Goal: Task Accomplishment & Management: Use online tool/utility

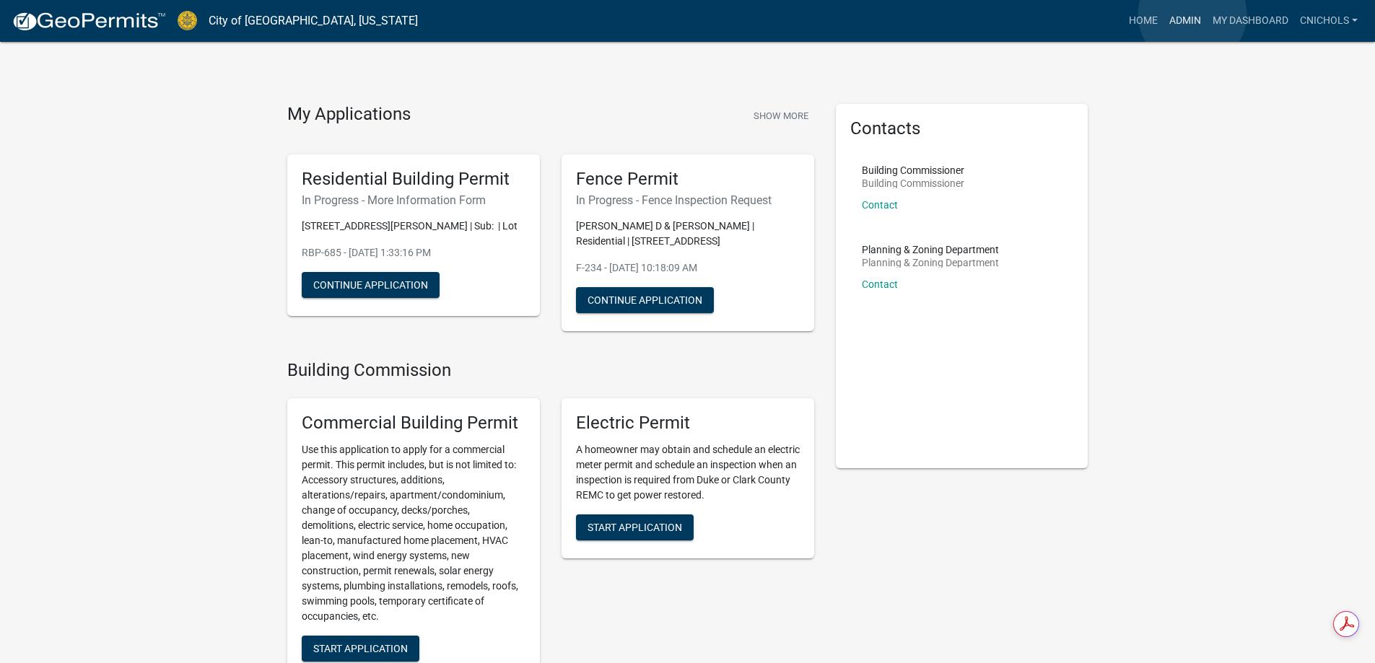
drag, startPoint x: 1193, startPoint y: 14, endPoint x: 1173, endPoint y: 31, distance: 25.6
click at [1192, 14] on link "Admin" at bounding box center [1185, 20] width 43 height 27
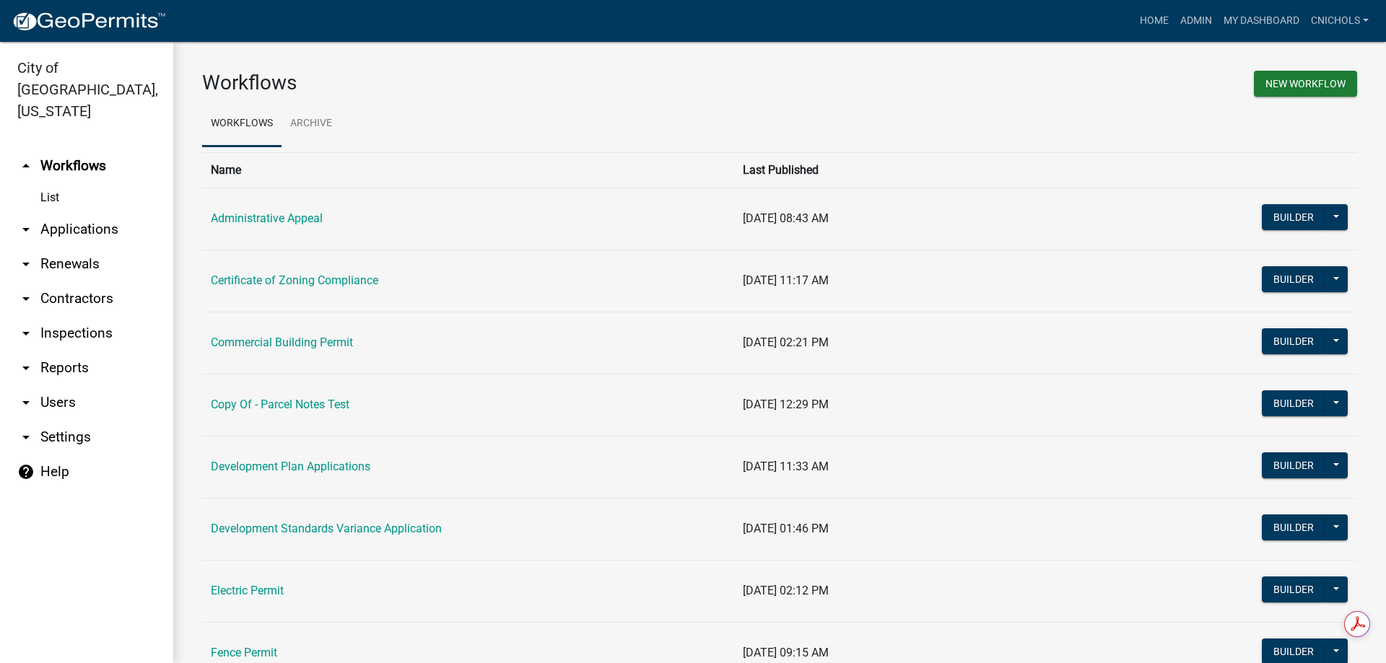
click at [92, 212] on link "arrow_drop_down Applications" at bounding box center [86, 229] width 173 height 35
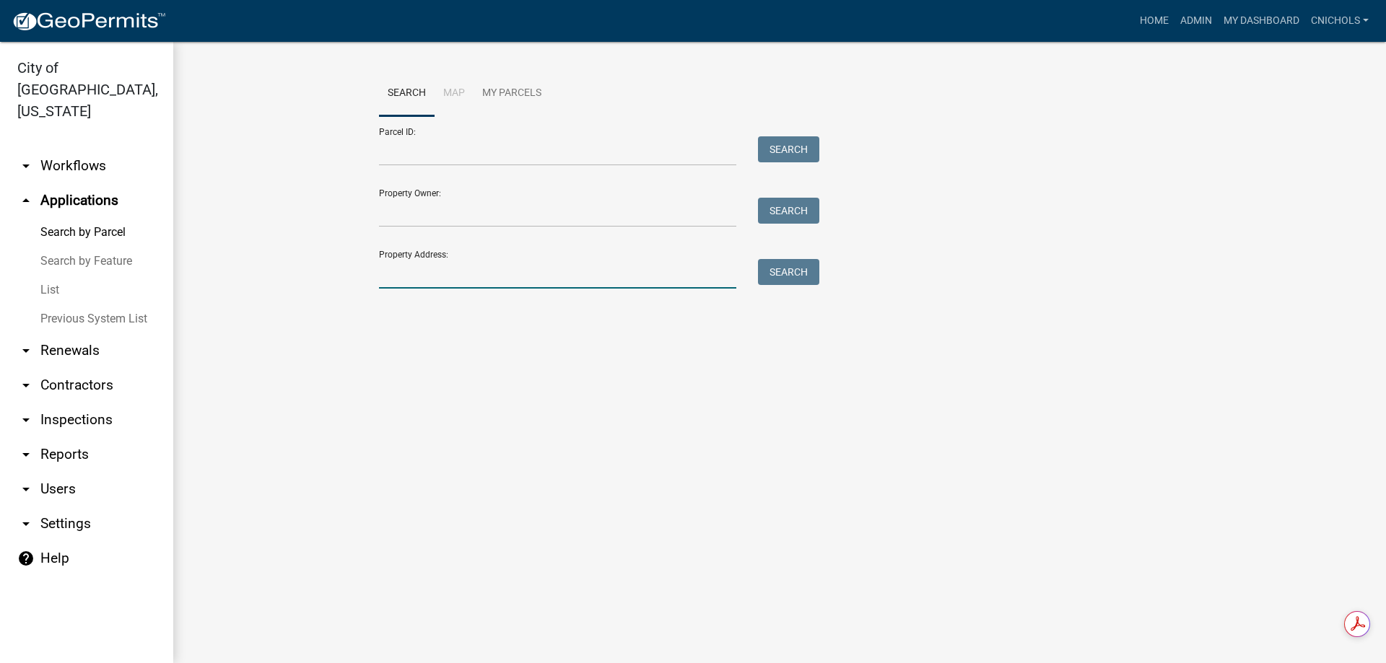
click at [410, 272] on input "Property Address:" at bounding box center [557, 274] width 357 height 30
type input "3307 holmans"
click at [782, 269] on button "Search" at bounding box center [788, 272] width 61 height 26
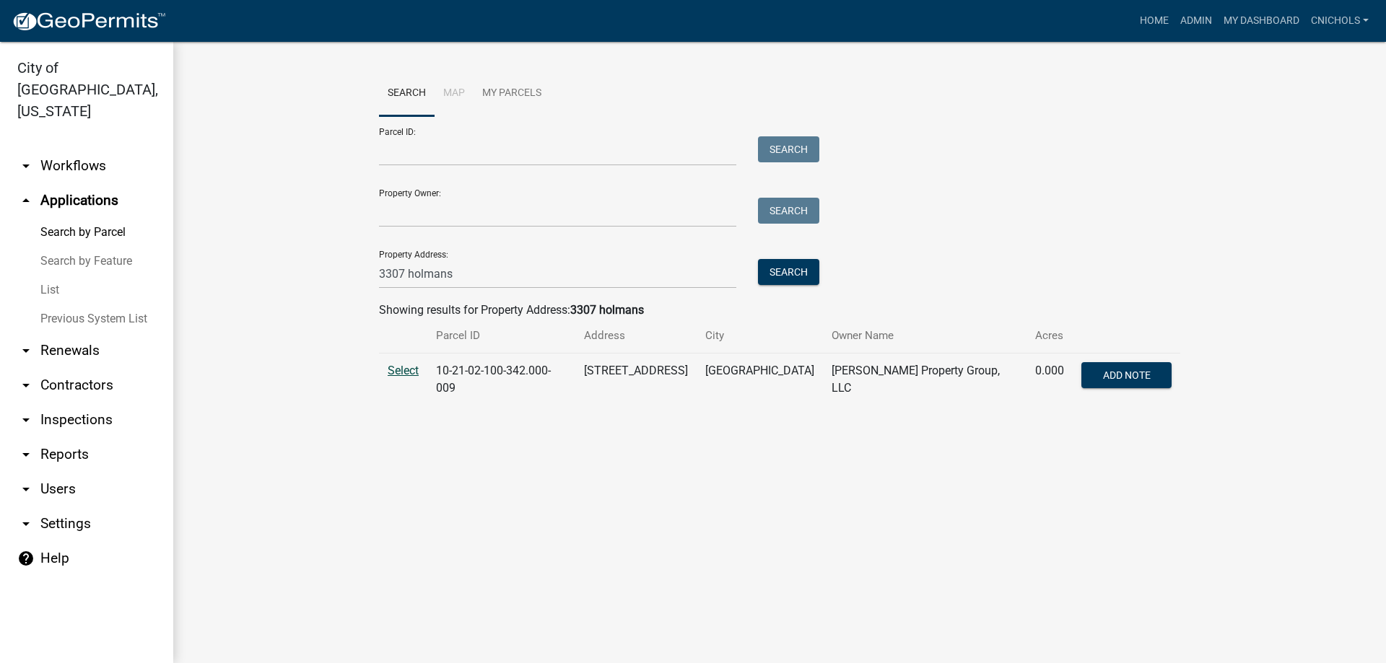
click at [405, 370] on span "Select" at bounding box center [403, 371] width 31 height 14
